Goal: Transaction & Acquisition: Purchase product/service

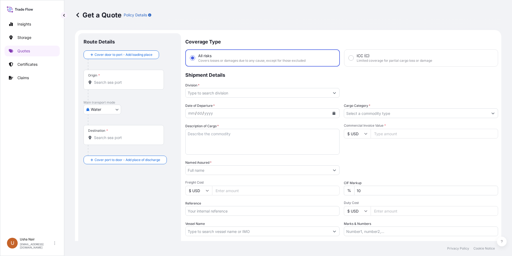
select select "Water"
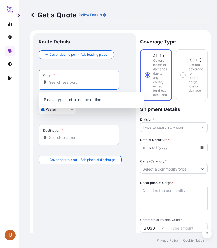
click at [62, 80] on input "Origin *" at bounding box center [80, 82] width 63 height 5
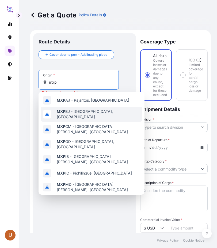
click at [167, 107] on body "U Get a Quote Policy Details Route Details Cover door to port - Add loading pla…" at bounding box center [108, 124] width 217 height 248
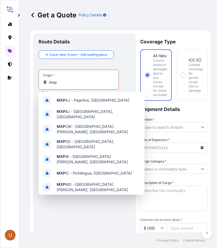
click at [114, 81] on div "mxp" at bounding box center [78, 82] width 71 height 5
click at [112, 81] on input "mxp" at bounding box center [80, 82] width 63 height 5
click at [74, 80] on input "mxp" at bounding box center [80, 82] width 63 height 5
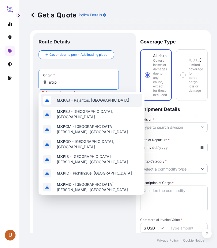
click at [73, 97] on div "MXP AJ - Pajaritos, [GEOGRAPHIC_DATA]" at bounding box center [92, 100] width 102 height 13
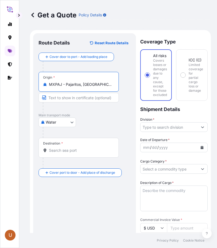
drag, startPoint x: 101, startPoint y: 86, endPoint x: 46, endPoint y: 84, distance: 55.0
click at [46, 84] on div "MXPAJ - Pajaritos, [GEOGRAPHIC_DATA]" at bounding box center [78, 84] width 71 height 5
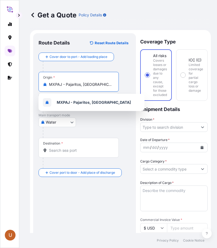
click at [107, 83] on input "MXPAJ - Pajaritos, [GEOGRAPHIC_DATA]" at bounding box center [80, 84] width 63 height 5
type input "M"
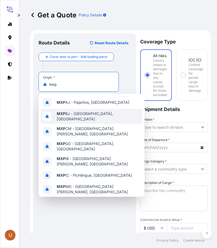
click at [108, 118] on span "MXP BJ - [GEOGRAPHIC_DATA], [GEOGRAPHIC_DATA]" at bounding box center [99, 116] width 84 height 11
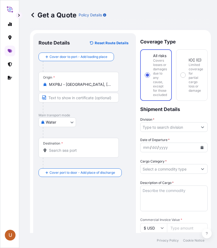
drag, startPoint x: 106, startPoint y: 86, endPoint x: 48, endPoint y: 85, distance: 57.6
click at [48, 85] on div "MXPBJ - [GEOGRAPHIC_DATA], [GEOGRAPHIC_DATA]" at bounding box center [78, 84] width 71 height 5
copy icon
drag, startPoint x: 98, startPoint y: 85, endPoint x: 102, endPoint y: 84, distance: 4.4
click at [99, 85] on input "MXPBJ - [GEOGRAPHIC_DATA], [GEOGRAPHIC_DATA]" at bounding box center [80, 84] width 63 height 5
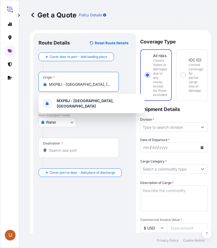
click at [106, 84] on input "MXPBJ - [GEOGRAPHIC_DATA], [GEOGRAPHIC_DATA]" at bounding box center [80, 84] width 63 height 5
drag, startPoint x: 106, startPoint y: 84, endPoint x: 45, endPoint y: 84, distance: 61.1
click at [45, 84] on div "MXPBJ - [GEOGRAPHIC_DATA], [GEOGRAPHIC_DATA]" at bounding box center [78, 84] width 71 height 5
click at [49, 84] on input "MXPBJ - [GEOGRAPHIC_DATA], [GEOGRAPHIC_DATA]" at bounding box center [80, 84] width 63 height 5
click at [107, 84] on input "MXPBJ - [GEOGRAPHIC_DATA], [GEOGRAPHIC_DATA]" at bounding box center [80, 84] width 63 height 5
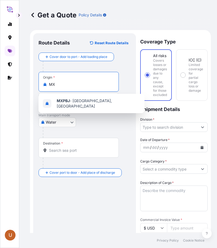
type input "M"
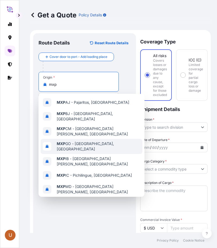
click at [95, 143] on span "MXP GO - [GEOGRAPHIC_DATA], [GEOGRAPHIC_DATA]" at bounding box center [99, 146] width 84 height 11
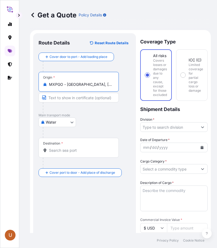
drag, startPoint x: 104, startPoint y: 85, endPoint x: 44, endPoint y: 82, distance: 59.8
click at [44, 82] on div "MXPGO - [GEOGRAPHIC_DATA], [GEOGRAPHIC_DATA]" at bounding box center [78, 84] width 71 height 5
type input "MXPGO - [GEOGRAPHIC_DATA], [GEOGRAPHIC_DATA]"
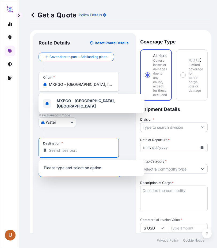
click at [56, 153] on input "Destination *" at bounding box center [80, 150] width 63 height 5
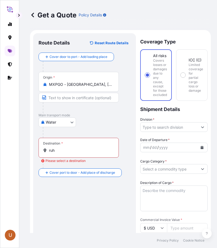
click at [62, 150] on input "ruh" at bounding box center [80, 150] width 63 height 5
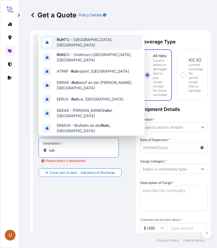
click at [94, 42] on span "[PERSON_NAME] - [GEOGRAPHIC_DATA], [GEOGRAPHIC_DATA]" at bounding box center [99, 42] width 84 height 11
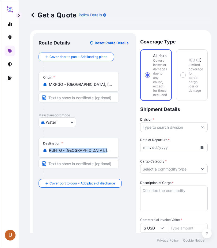
drag, startPoint x: 112, startPoint y: 153, endPoint x: 98, endPoint y: 151, distance: 14.0
click at [74, 151] on div "RUHTG - [GEOGRAPHIC_DATA], [GEOGRAPHIC_DATA]" at bounding box center [78, 150] width 71 height 5
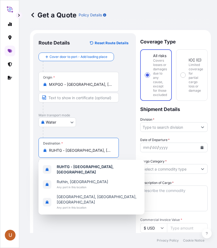
drag, startPoint x: 98, startPoint y: 151, endPoint x: 38, endPoint y: 147, distance: 59.9
click at [38, 148] on div "Route Details Reset Route Details Cover door to port - Add loading place Place …" at bounding box center [84, 233] width 103 height 401
click at [101, 151] on input "RUHTG - [GEOGRAPHIC_DATA], [GEOGRAPHIC_DATA]" at bounding box center [80, 150] width 63 height 5
drag, startPoint x: 101, startPoint y: 151, endPoint x: 32, endPoint y: 148, distance: 68.3
click at [32, 148] on form "Route Details Reset Route Details Cover door to port - Add loading place Place …" at bounding box center [120, 233] width 181 height 407
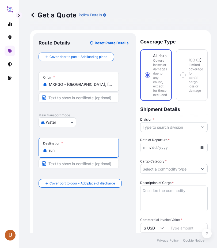
scroll to position [4, 0]
type input "RUHTG - [GEOGRAPHIC_DATA], [GEOGRAPHIC_DATA]"
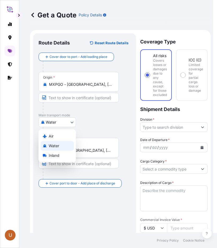
scroll to position [0, 0]
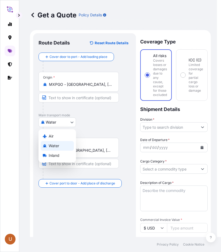
click at [71, 119] on body "U Get a Quote Policy Details Route Details Reset Route Details Cover door to po…" at bounding box center [108, 126] width 217 height 252
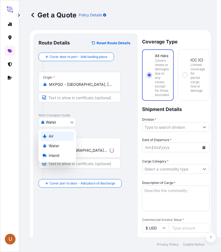
click at [52, 135] on span "Air" at bounding box center [51, 135] width 5 height 5
select select "Air"
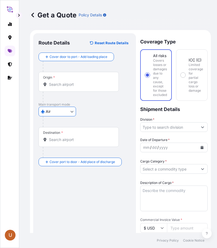
click at [74, 141] on input "Destination *" at bounding box center [80, 139] width 63 height 5
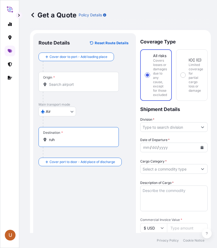
click at [70, 138] on input "ruh" at bounding box center [80, 139] width 63 height 5
type input "ruh"
click at [66, 89] on div "Origin *" at bounding box center [79, 82] width 80 height 20
click at [66, 87] on input "Origin *" at bounding box center [80, 84] width 63 height 5
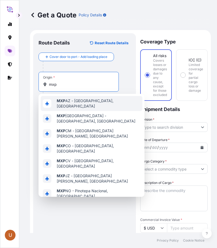
click at [81, 106] on div "MXP [GEOGRAPHIC_DATA] - [GEOGRAPHIC_DATA], [GEOGRAPHIC_DATA]" at bounding box center [92, 103] width 102 height 15
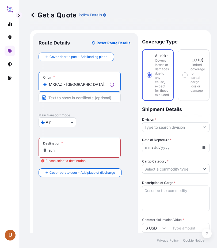
type input "MXPAZ - [GEOGRAPHIC_DATA], [GEOGRAPHIC_DATA]"
click at [70, 153] on div "Destination * ruh" at bounding box center [80, 148] width 82 height 20
click at [70, 153] on input "ruh" at bounding box center [81, 150] width 65 height 5
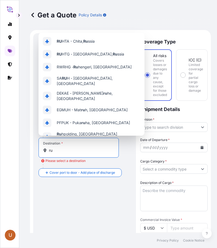
type input "r"
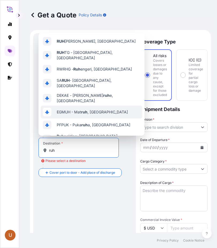
click at [81, 181] on div "Route Details Reset Route Details Cover door to port - Add loading place Place …" at bounding box center [85, 234] width 92 height 390
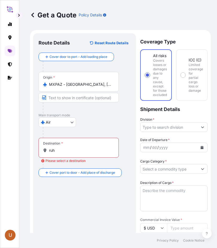
click at [62, 152] on input "ruh" at bounding box center [80, 150] width 63 height 5
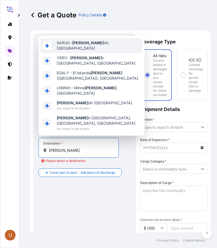
click at [101, 51] on span "SARUH - [PERSON_NAME] dh, [GEOGRAPHIC_DATA]" at bounding box center [99, 45] width 84 height 11
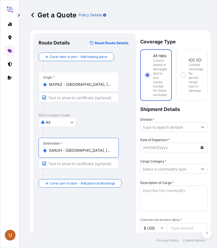
drag, startPoint x: 107, startPoint y: 152, endPoint x: 48, endPoint y: 152, distance: 58.7
click at [48, 152] on div "SARUH - [GEOGRAPHIC_DATA], [GEOGRAPHIC_DATA]" at bounding box center [78, 150] width 71 height 5
type input "SARUH - [GEOGRAPHIC_DATA], [GEOGRAPHIC_DATA]"
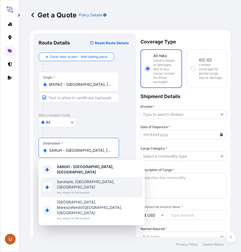
click at [91, 85] on input "MXPAZ - [GEOGRAPHIC_DATA], [GEOGRAPHIC_DATA]" at bounding box center [80, 84] width 63 height 5
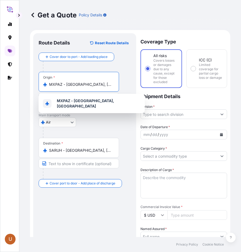
drag, startPoint x: 43, startPoint y: 76, endPoint x: -3, endPoint y: 55, distance: 50.6
click at [0, 55] on html "1 option available. U Get a Quote Policy Details Route Details Reset Route Deta…" at bounding box center [120, 126] width 241 height 252
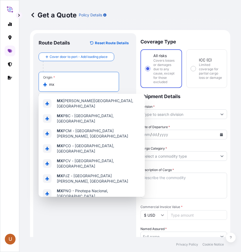
type input "m"
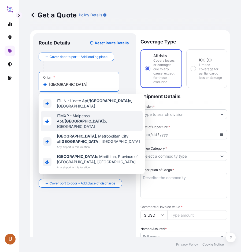
click at [97, 114] on span "ITMXP - Malpensa Apt/ [GEOGRAPHIC_DATA] o, [GEOGRAPHIC_DATA]" at bounding box center [99, 121] width 84 height 16
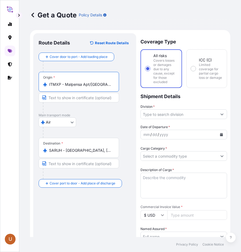
type input "ITMXP - Malpensa Apt/[GEOGRAPHIC_DATA], [GEOGRAPHIC_DATA]"
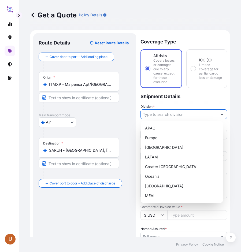
click at [219, 114] on button "Show suggestions" at bounding box center [222, 114] width 10 height 10
click at [152, 194] on div "MEAI" at bounding box center [182, 196] width 78 height 10
type input "MEAI"
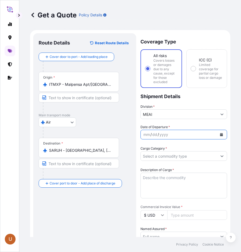
click at [220, 135] on icon "Calendar" at bounding box center [221, 134] width 3 height 3
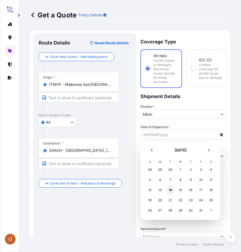
click at [169, 190] on div "14" at bounding box center [170, 190] width 10 height 10
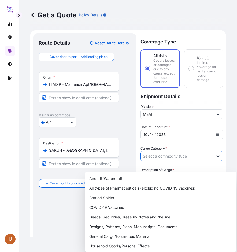
click at [215, 154] on div "Date of Departure * [DATE] Cargo Category * Description of Cargo * Commercial I…" at bounding box center [181, 250] width 83 height 252
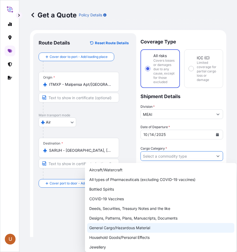
click at [117, 227] on div "General Cargo/Hazardous Material" at bounding box center [160, 228] width 147 height 10
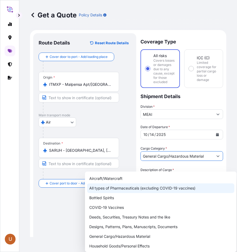
type input "All types of Pharmaceuticals (excluding COVID-19 vaccines)"
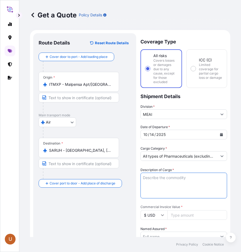
click at [160, 178] on textarea "Description of Cargo *" at bounding box center [183, 186] width 87 height 26
paste textarea "Coffee Machines"
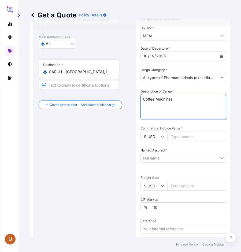
scroll to position [80, 0]
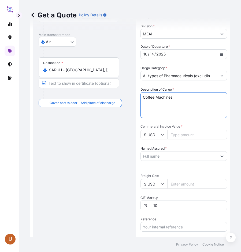
type textarea "Coffee Machines"
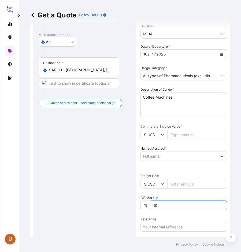
click at [169, 208] on input "10" at bounding box center [189, 205] width 76 height 10
type input "1"
type input "0"
click at [163, 184] on icon at bounding box center [162, 183] width 3 height 3
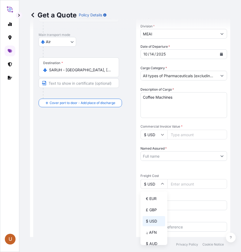
click at [181, 172] on div "Date of Departure * [DATE] Cargo Category * All types of Pharmaceuticals (exclu…" at bounding box center [183, 170] width 87 height 252
click at [165, 133] on input "$ USD" at bounding box center [153, 135] width 27 height 10
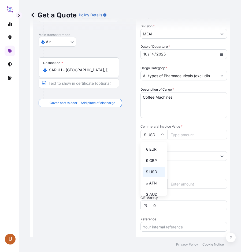
drag, startPoint x: 154, startPoint y: 147, endPoint x: 170, endPoint y: 140, distance: 17.4
click at [155, 147] on div "€ EUR" at bounding box center [154, 149] width 23 height 10
type input "€ EUR"
click at [175, 137] on input "Commercial Invoice Value *" at bounding box center [197, 135] width 60 height 10
type input "71741.8"
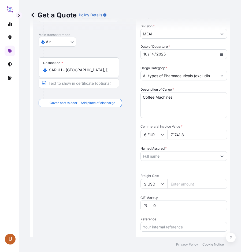
click at [189, 151] on div "Named Assured *" at bounding box center [183, 153] width 87 height 15
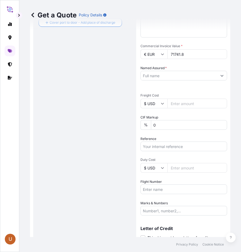
scroll to position [182, 0]
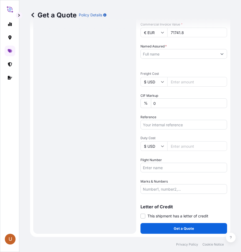
click at [163, 189] on input "Marks & Numbers" at bounding box center [183, 189] width 87 height 10
paste input "AWB:157/4193 2586 SSLS3364"
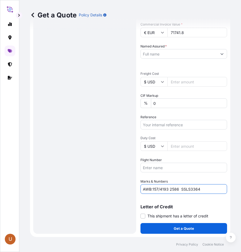
type input "AWB:157/4193 2586 SSLS3364"
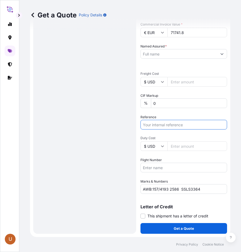
click at [156, 126] on input "Reference" at bounding box center [183, 125] width 87 height 10
paste input "SSLS3364"
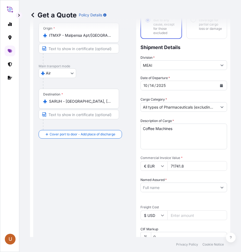
scroll to position [54, 0]
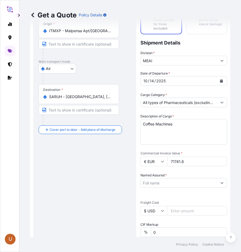
type input "SSLS3364"
click at [173, 161] on input "71741.8" at bounding box center [197, 161] width 60 height 10
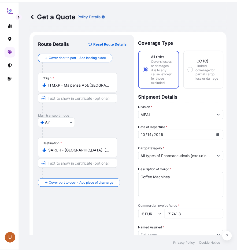
scroll to position [80, 0]
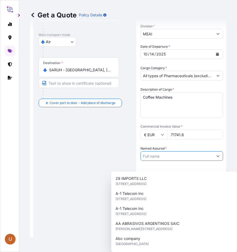
click at [217, 158] on div "Named Assured *" at bounding box center [181, 153] width 83 height 15
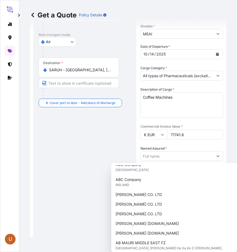
click at [217, 153] on div "Date of Departure * [DATE] Cargo Category * All types of Pharmaceuticals (exclu…" at bounding box center [181, 170] width 83 height 252
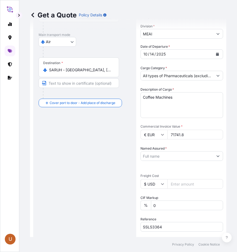
click at [171, 157] on div "Named Assured *" at bounding box center [181, 153] width 83 height 15
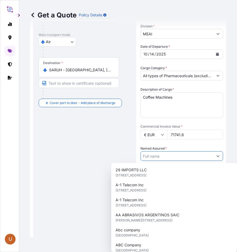
click at [92, 136] on div "Route Details Reset Route Details Cover door to port - Add loading place Place …" at bounding box center [85, 144] width 92 height 372
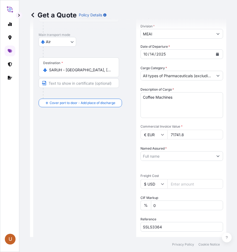
click at [157, 159] on div "Named Assured *" at bounding box center [181, 153] width 83 height 15
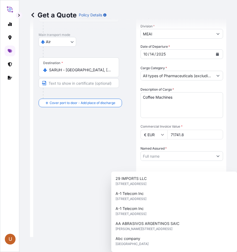
click at [161, 151] on label "Named Assured *" at bounding box center [153, 148] width 26 height 5
click at [161, 156] on input "Named Assured *" at bounding box center [177, 156] width 72 height 10
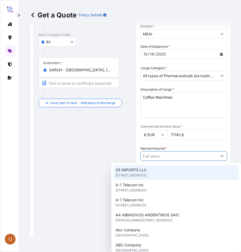
click at [54, 134] on div "Route Details Reset Route Details Cover door to port - Add loading place Place …" at bounding box center [85, 144] width 92 height 372
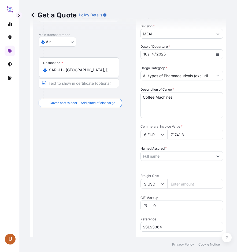
click at [154, 156] on div "Named Assured *" at bounding box center [181, 153] width 83 height 15
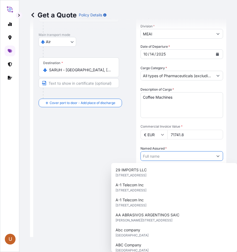
click at [79, 145] on div "Route Details Reset Route Details Cover door to port - Add loading place Place …" at bounding box center [85, 144] width 92 height 372
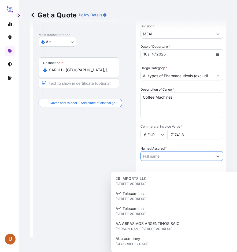
click at [185, 157] on div "Named Assured *" at bounding box center [181, 153] width 83 height 15
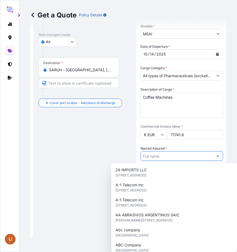
click at [98, 133] on div "Route Details Reset Route Details Cover door to port - Add loading place Place …" at bounding box center [85, 144] width 92 height 372
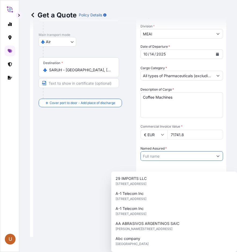
click at [185, 158] on div "Named Assured *" at bounding box center [181, 153] width 83 height 15
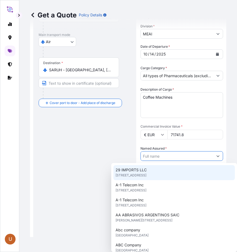
click at [115, 136] on div "Route Details Reset Route Details Cover door to port - Add loading place Place …" at bounding box center [85, 144] width 92 height 372
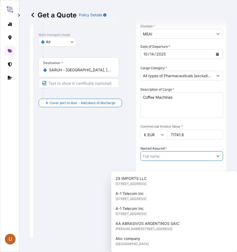
click at [177, 156] on div "Named Assured *" at bounding box center [181, 153] width 83 height 15
click at [160, 151] on label "Named Assured *" at bounding box center [153, 148] width 26 height 5
click at [160, 157] on input "Named Assured *" at bounding box center [177, 156] width 72 height 10
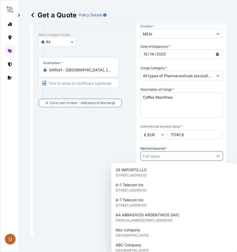
paste input "CAMEL STEP ROASTERS"
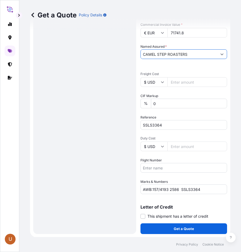
scroll to position [182, 0]
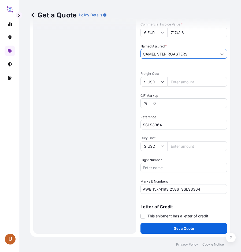
type input "CAMEL STEP ROASTERS"
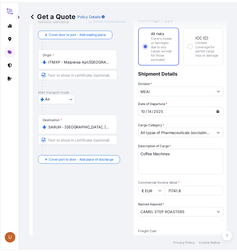
scroll to position [0, 0]
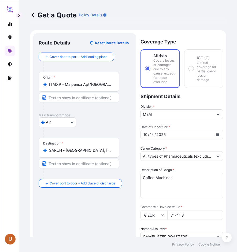
click at [220, 156] on form "Route Details Reset Route Details Cover door to port - Add loading place Place …" at bounding box center [128, 224] width 196 height 389
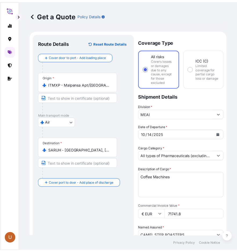
scroll to position [0, 39]
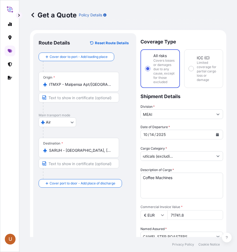
click at [217, 155] on div "Cargo Category * All types of Pharmaceuticals (excluding [MEDICAL_DATA] vaccine…" at bounding box center [181, 153] width 83 height 15
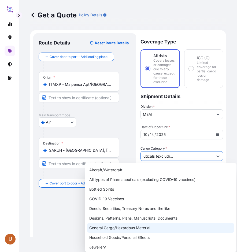
click at [104, 228] on div "General Cargo/Hazardous Material" at bounding box center [160, 228] width 147 height 10
type input "General Cargo/Hazardous Material"
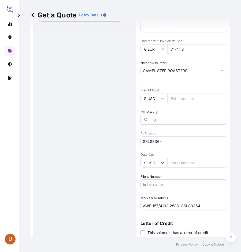
scroll to position [182, 0]
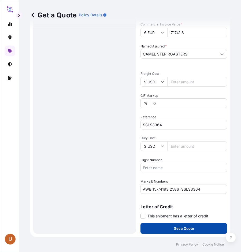
click at [174, 229] on p "Get a Quote" at bounding box center [184, 228] width 20 height 5
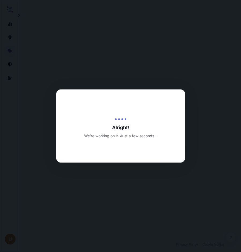
select select "Air"
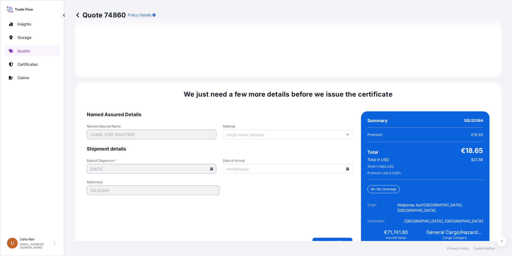
scroll to position [782, 0]
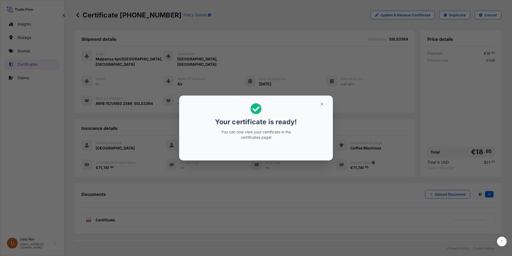
click at [257, 109] on icon at bounding box center [255, 108] width 11 height 11
click at [322, 103] on icon "button" at bounding box center [322, 104] width 5 height 5
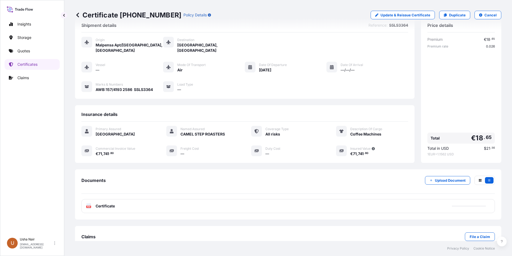
scroll to position [21, 0]
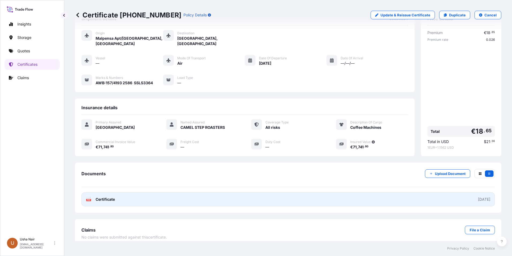
click at [102, 196] on span "Certificate" at bounding box center [105, 198] width 19 height 5
